Goal: Navigation & Orientation: Find specific page/section

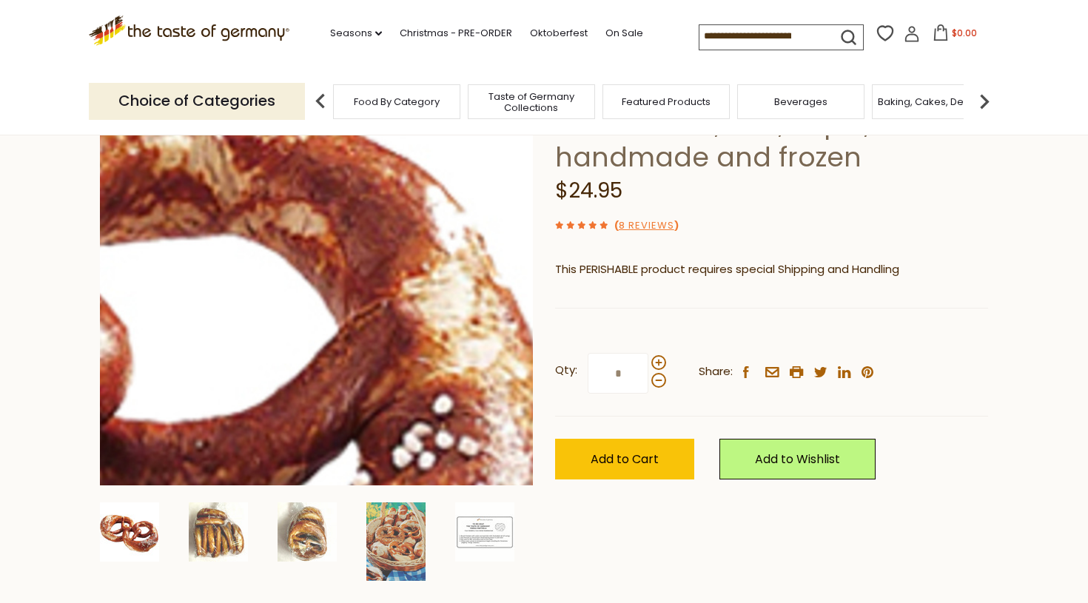
scroll to position [170, 0]
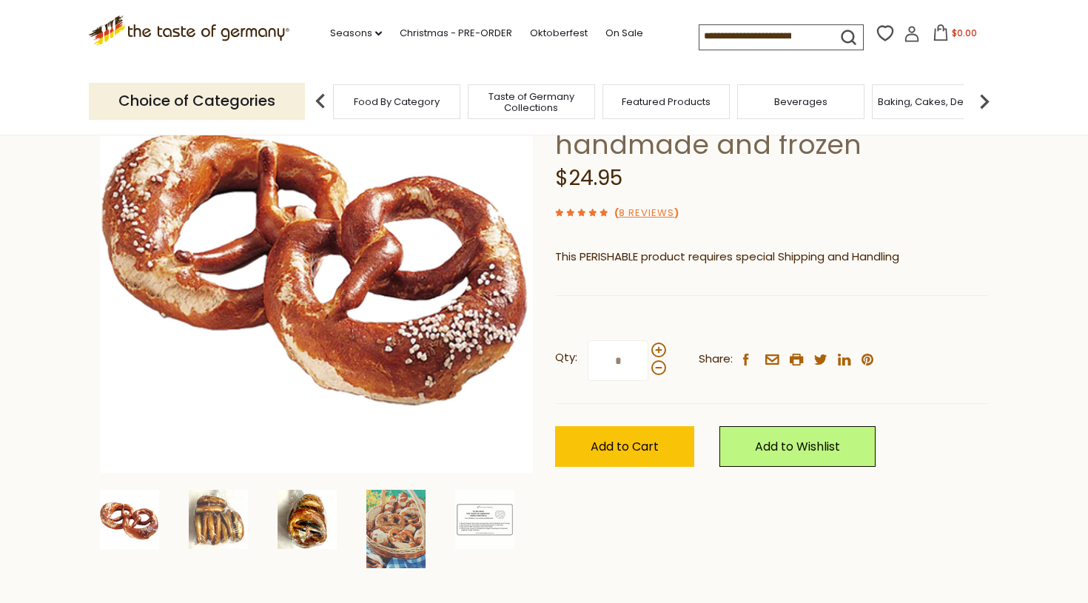
click at [311, 530] on img at bounding box center [307, 519] width 59 height 59
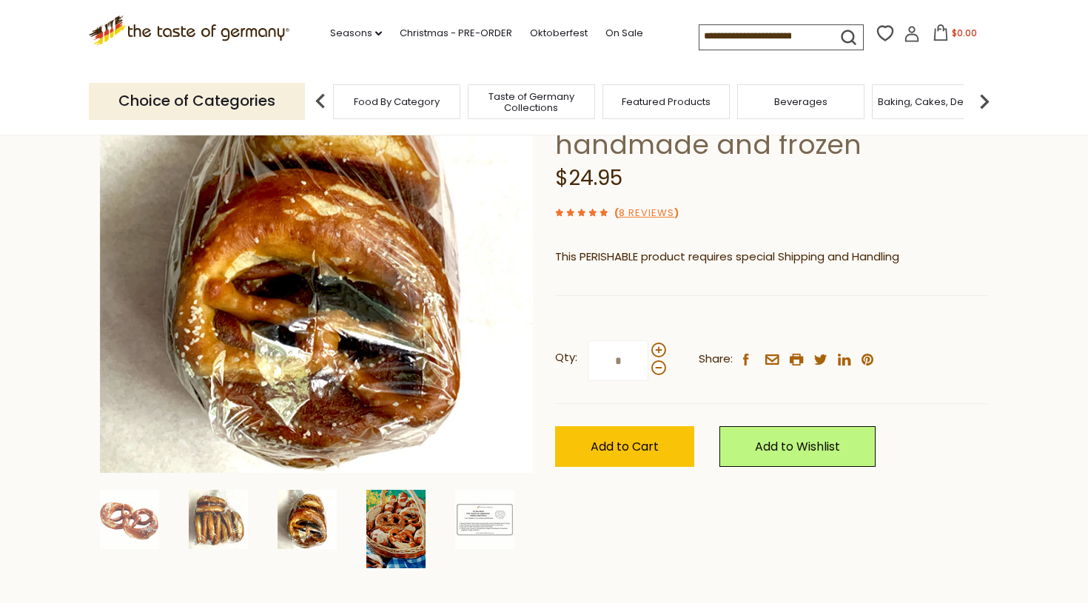
click at [403, 534] on img at bounding box center [395, 529] width 59 height 78
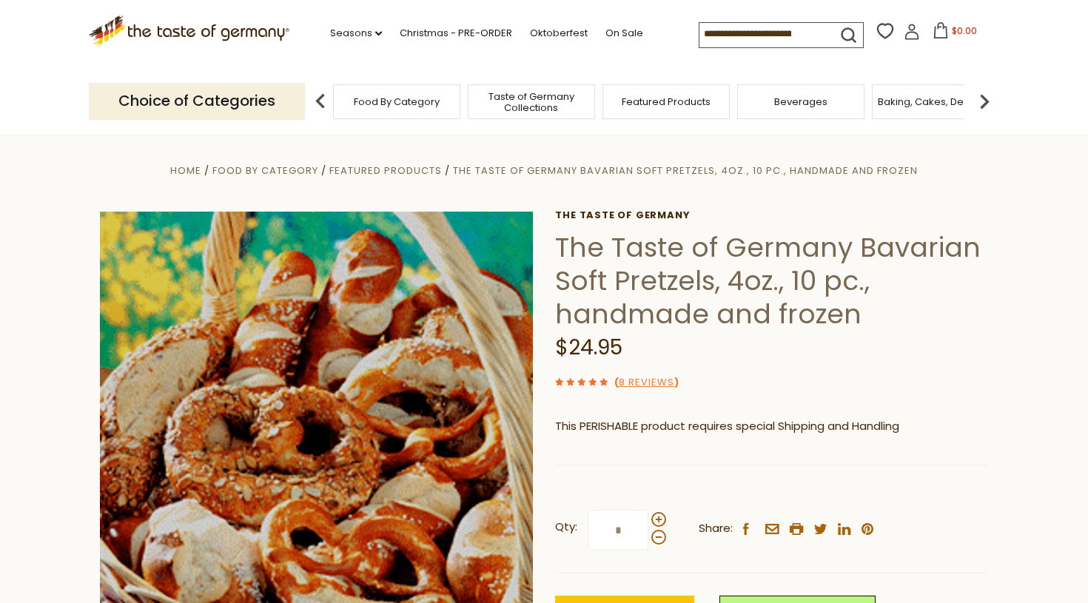
scroll to position [0, 0]
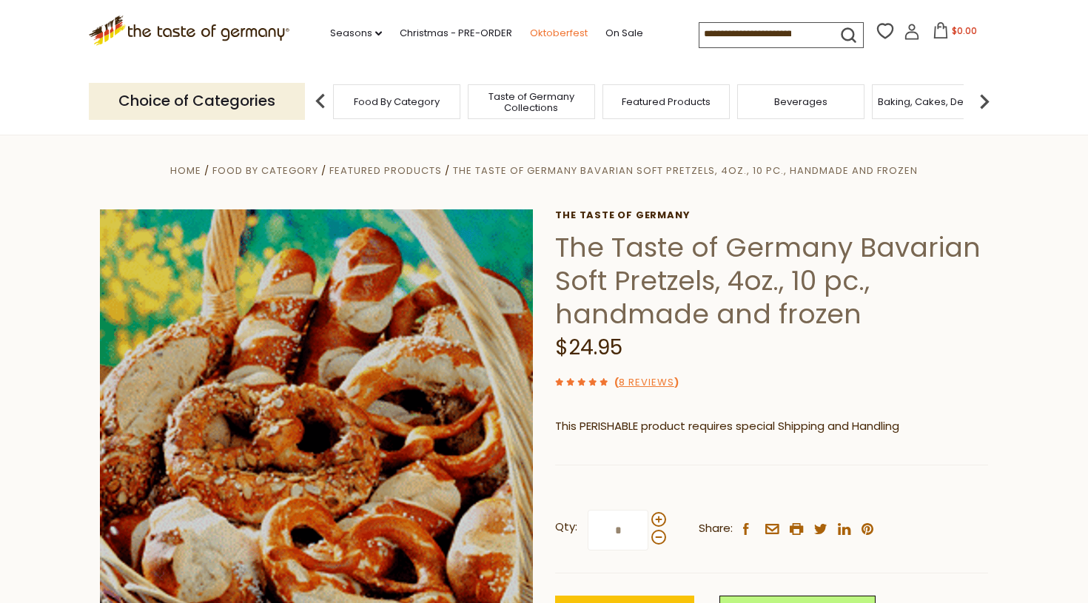
click at [530, 31] on link "Oktoberfest" at bounding box center [559, 33] width 58 height 16
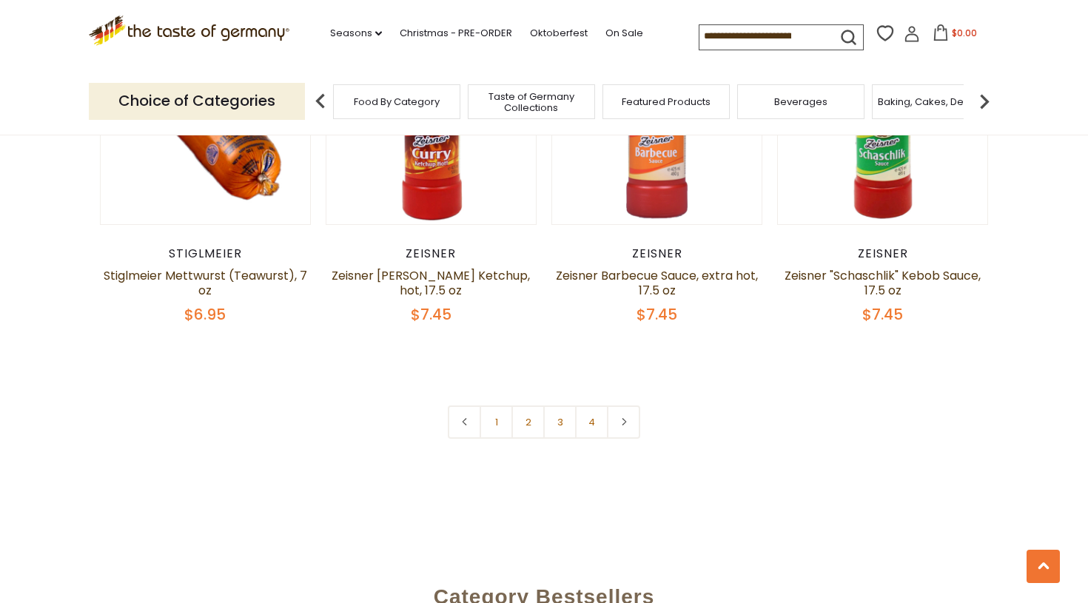
scroll to position [3519, 0]
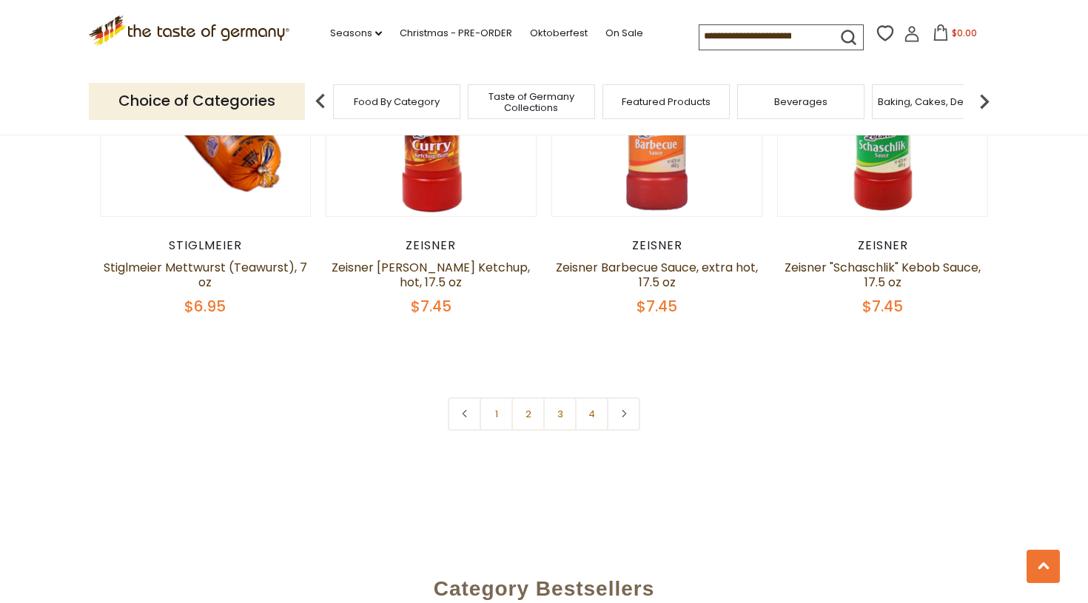
click at [407, 102] on span "Food By Category" at bounding box center [397, 101] width 86 height 11
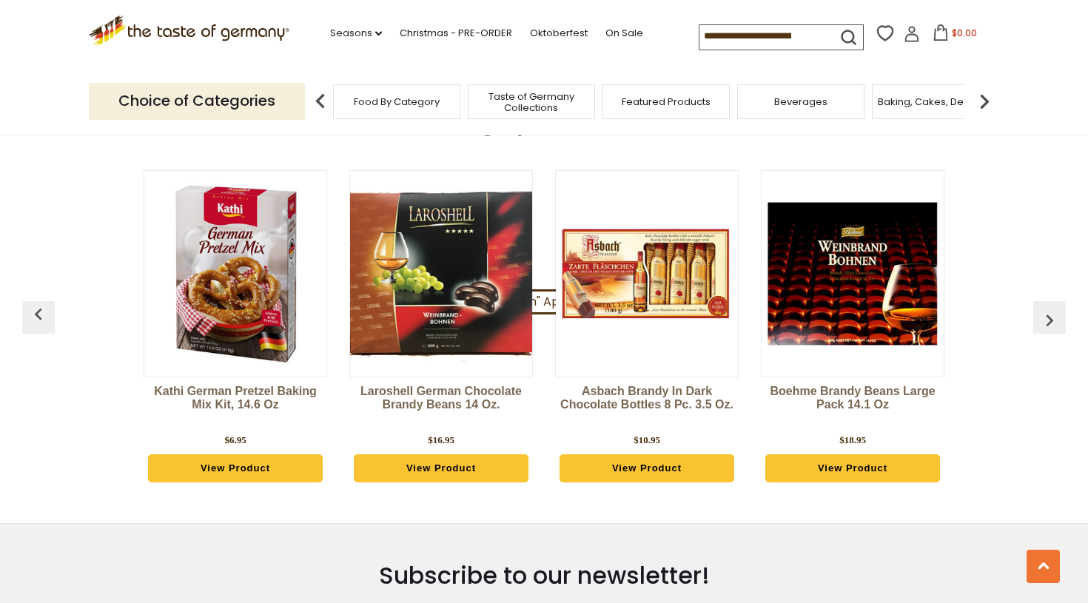
scroll to position [3722, 0]
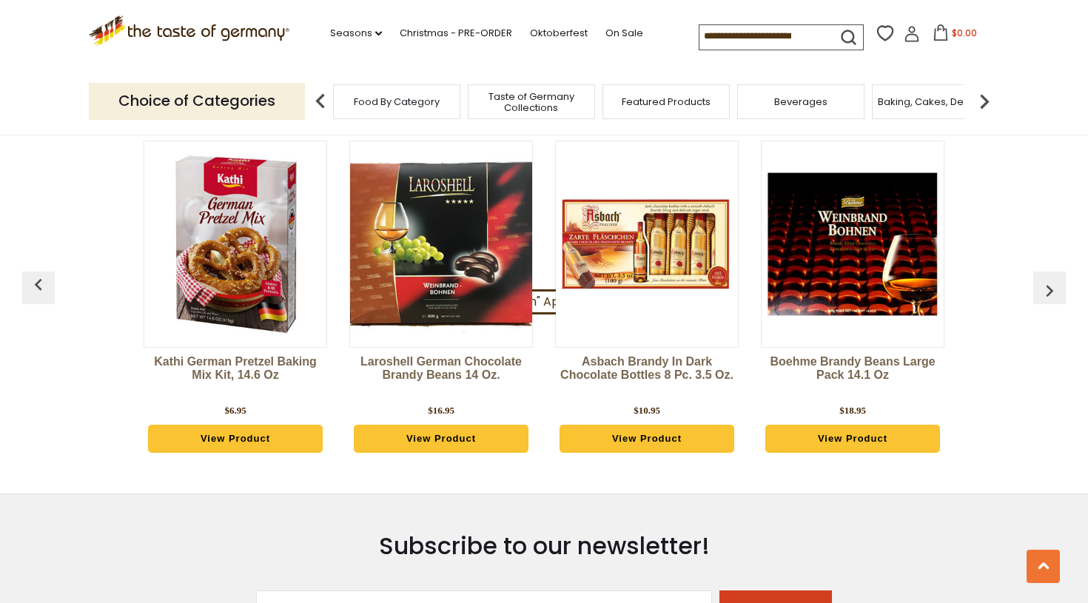
click at [1047, 279] on img "button" at bounding box center [1050, 291] width 24 height 24
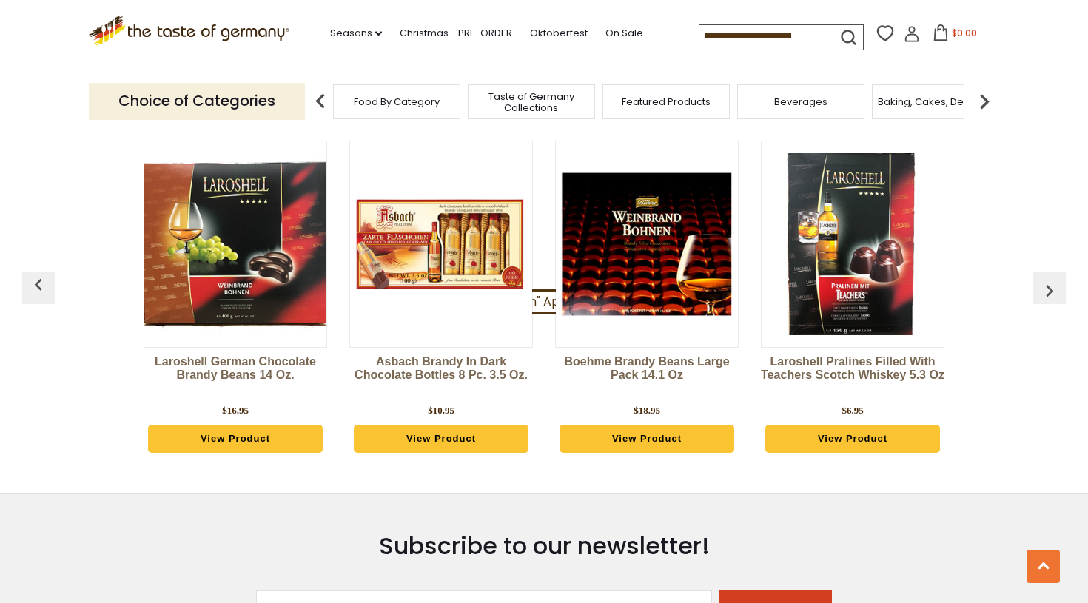
click at [1047, 279] on img "button" at bounding box center [1050, 291] width 24 height 24
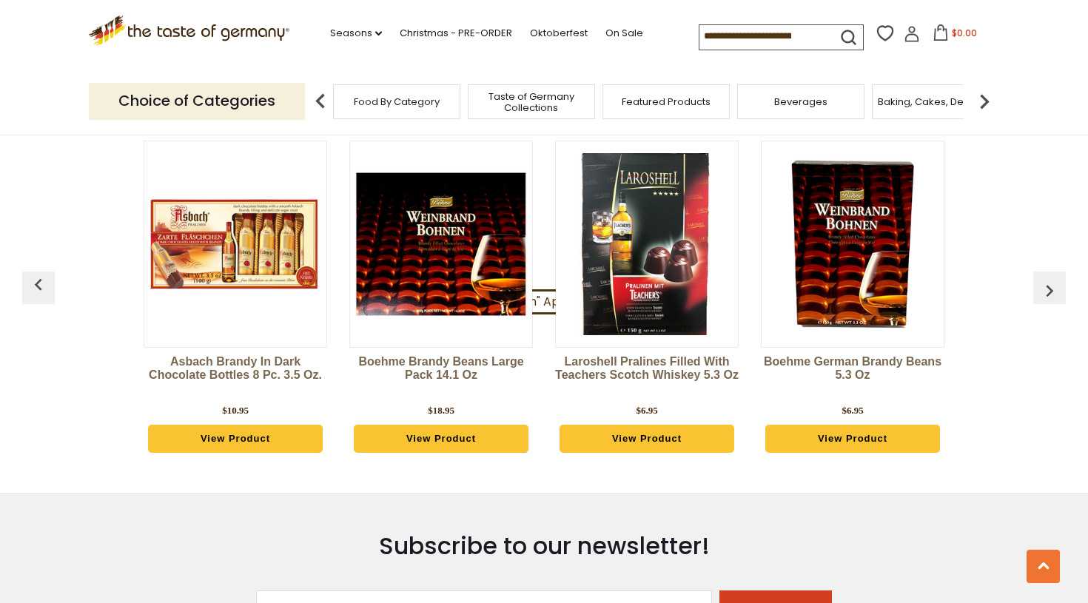
click at [1047, 279] on img "button" at bounding box center [1050, 291] width 24 height 24
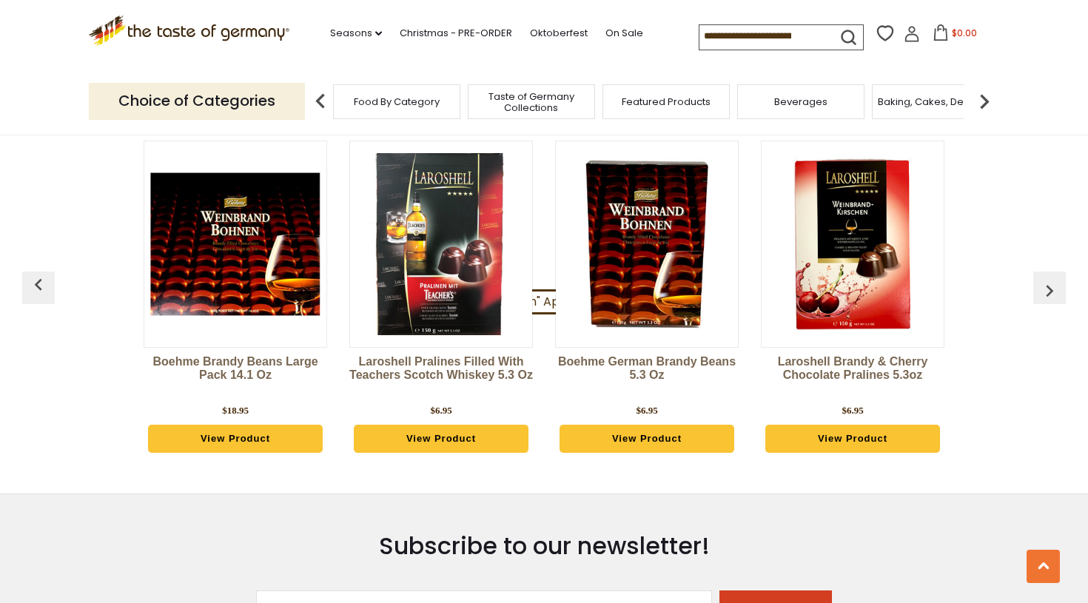
click at [1047, 279] on img "button" at bounding box center [1050, 291] width 24 height 24
